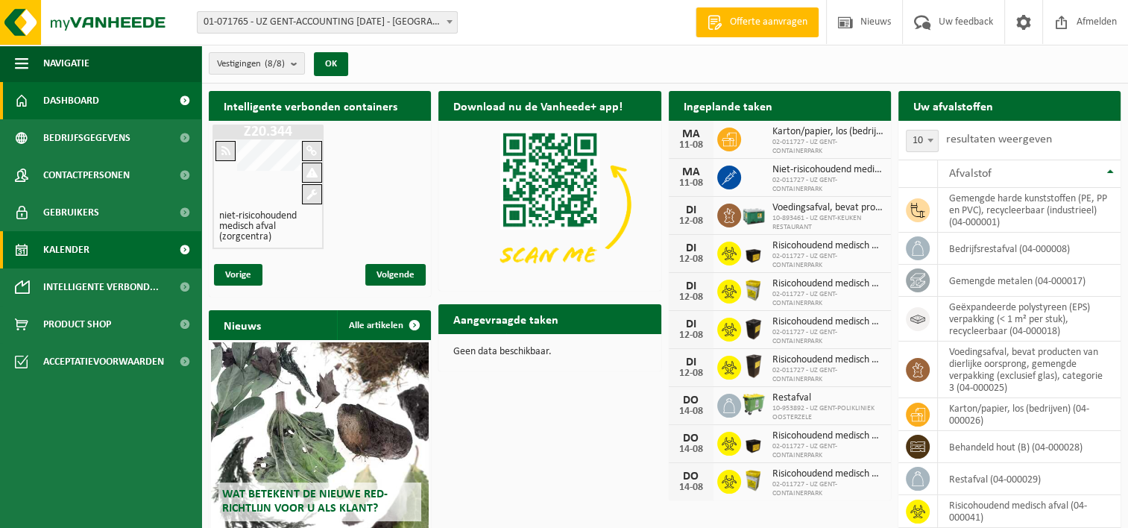
click at [63, 251] on span "Kalender" at bounding box center [66, 249] width 46 height 37
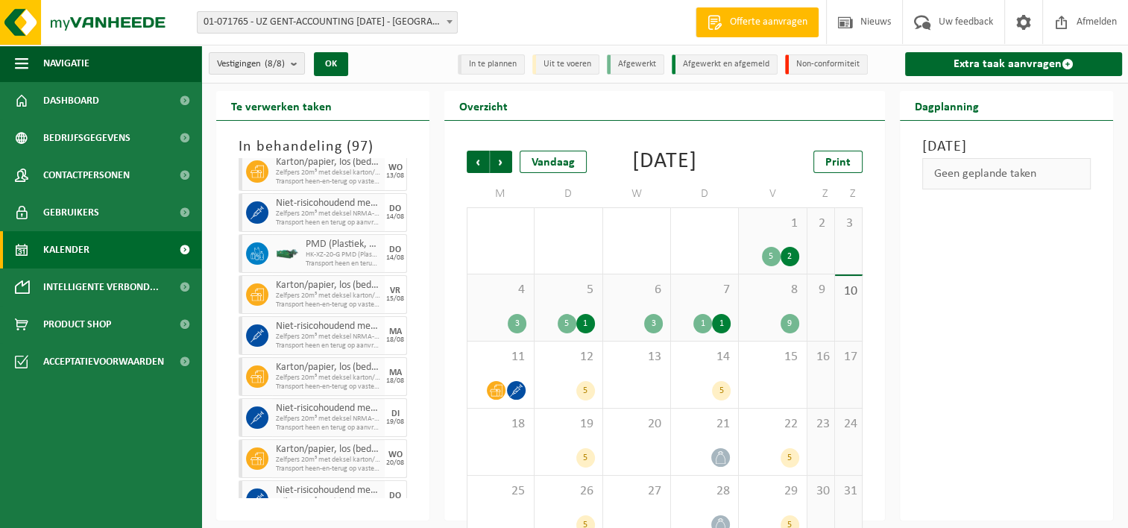
scroll to position [149, 0]
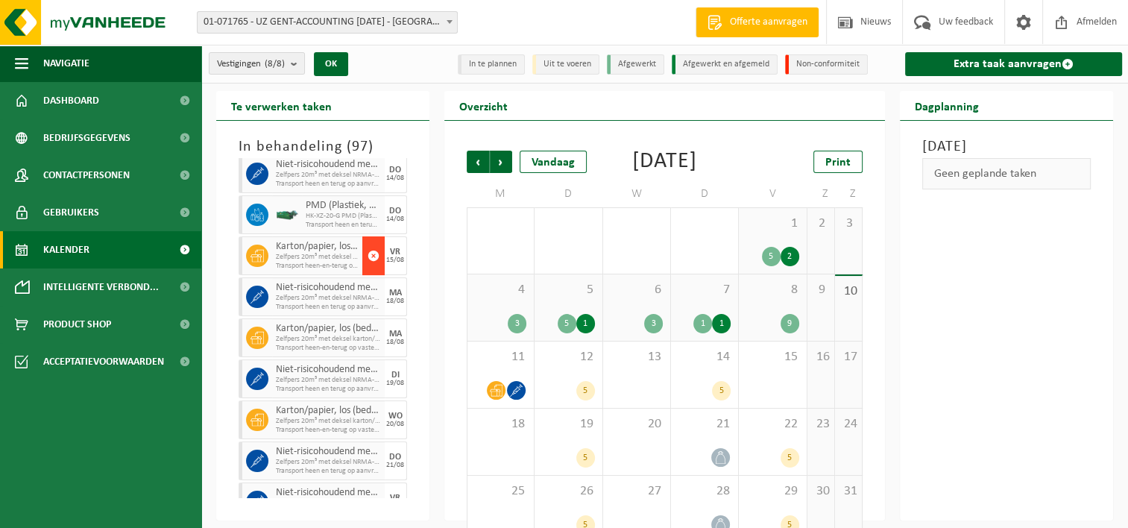
click at [368, 253] on span "button" at bounding box center [374, 256] width 12 height 30
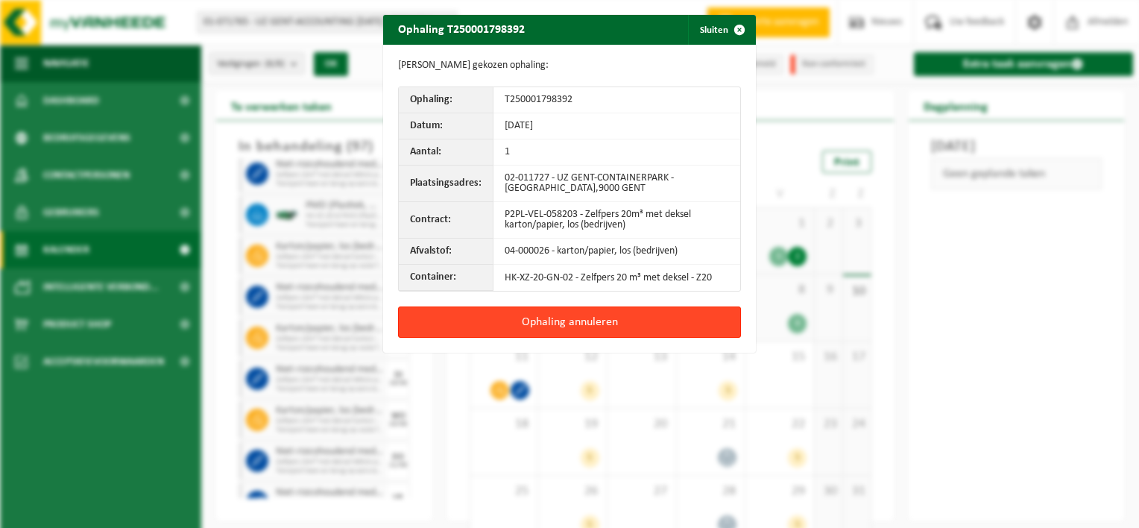
click at [498, 319] on button "Ophaling annuleren" at bounding box center [569, 321] width 343 height 31
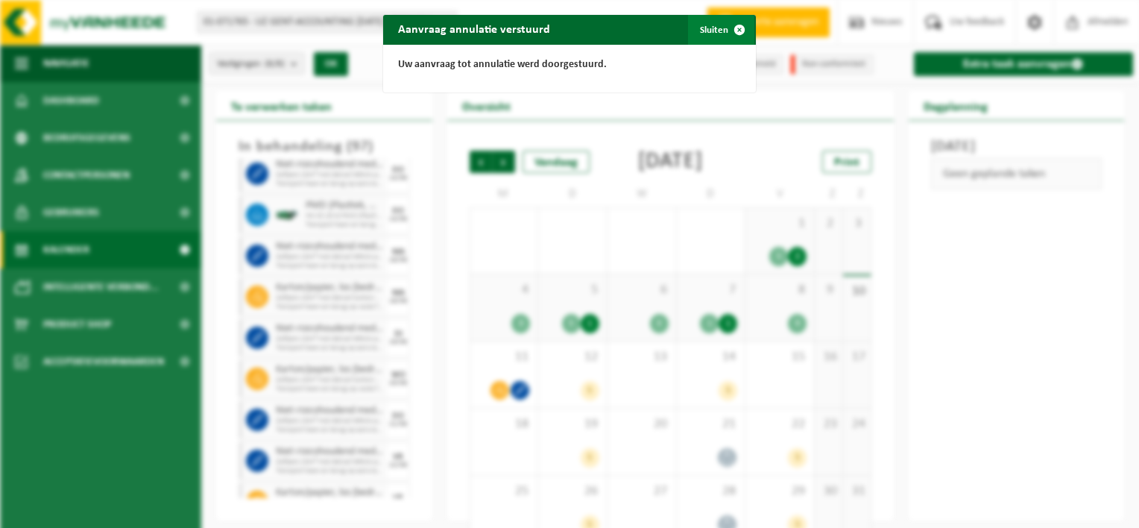
click at [728, 30] on span "button" at bounding box center [740, 30] width 30 height 30
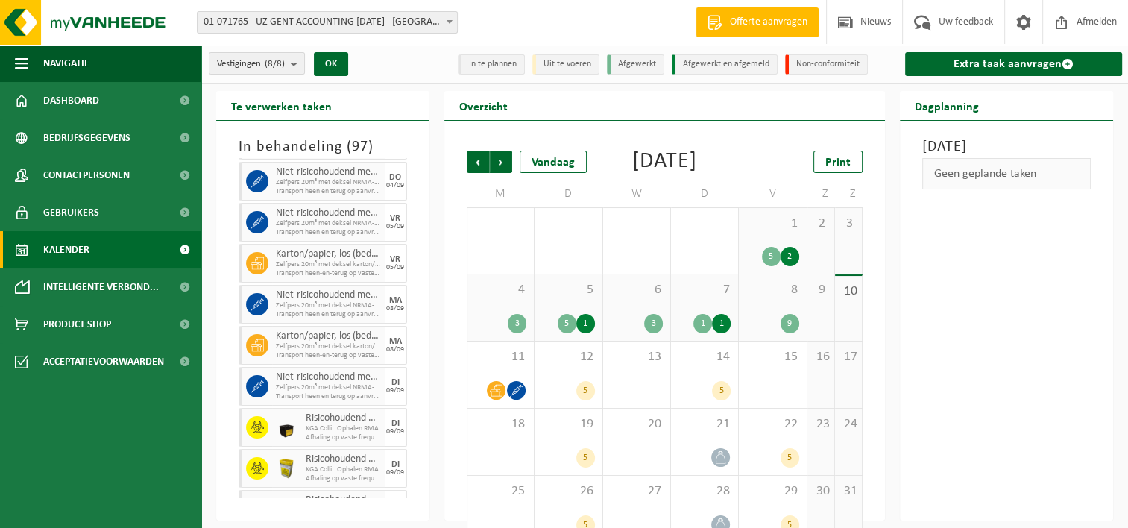
scroll to position [746, 0]
